Goal: Information Seeking & Learning: Learn about a topic

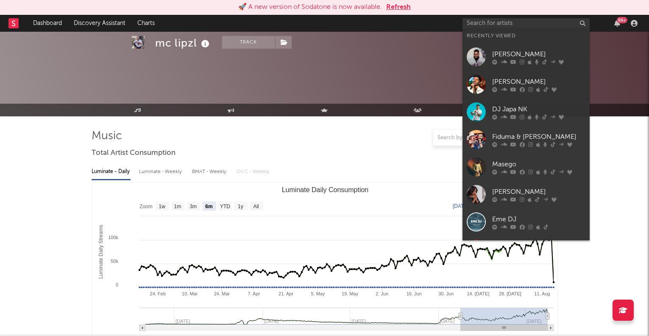
select select "6m"
select select "1w"
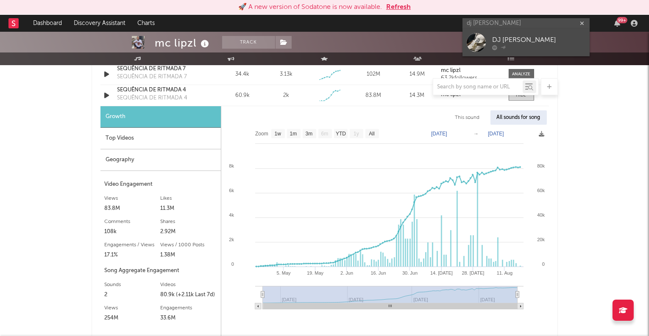
type input "dj [PERSON_NAME]"
click at [527, 41] on div "DJ [PERSON_NAME]" at bounding box center [538, 40] width 93 height 10
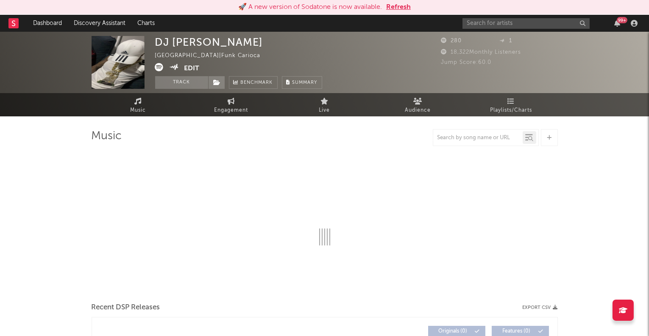
select select "1w"
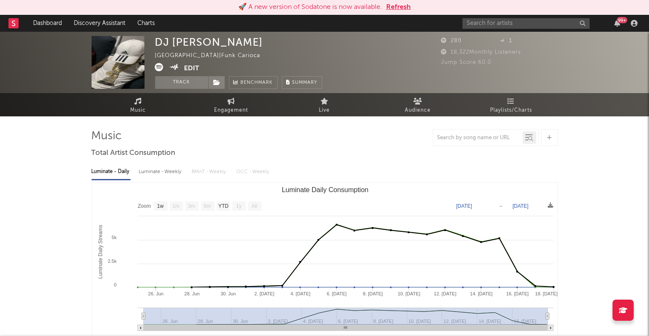
click at [165, 174] on div "Luminate - Weekly" at bounding box center [161, 172] width 44 height 14
select select "6m"
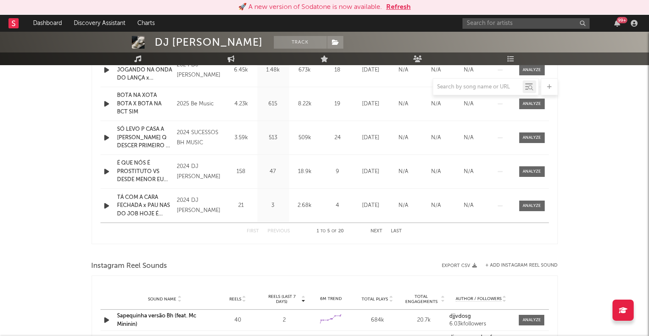
scroll to position [383, 0]
